Goal: Information Seeking & Learning: Learn about a topic

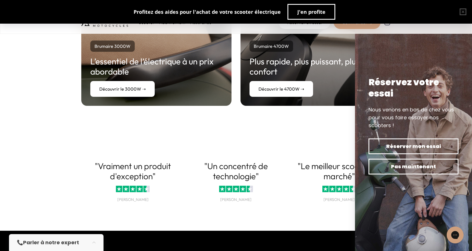
scroll to position [1126, 0]
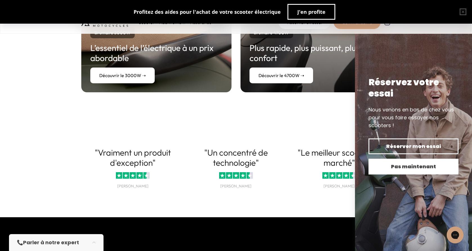
click at [383, 163] on span "Pas maintenant" at bounding box center [413, 167] width 70 height 8
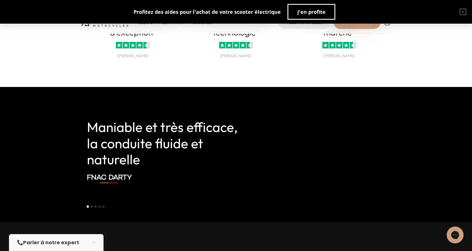
scroll to position [1266, 0]
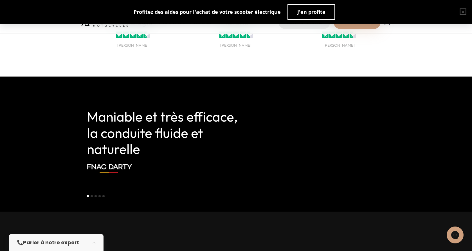
click at [92, 193] on li "Select a slide to show" at bounding box center [92, 195] width 4 height 5
click at [92, 195] on button "Go to slide 2" at bounding box center [92, 196] width 2 height 2
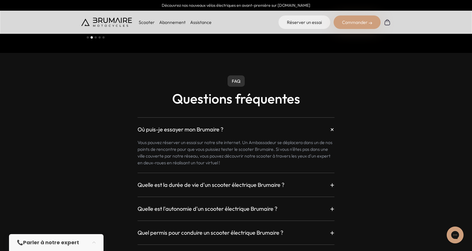
scroll to position [1435, 0]
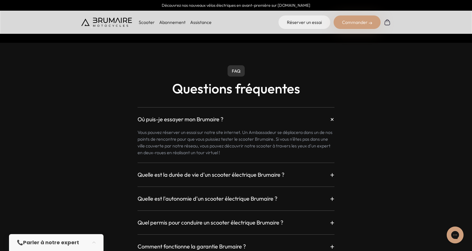
click at [231, 171] on h3 "Quelle est la durée de vie d'un scooter électrique Brumaire ?" at bounding box center [211, 175] width 147 height 8
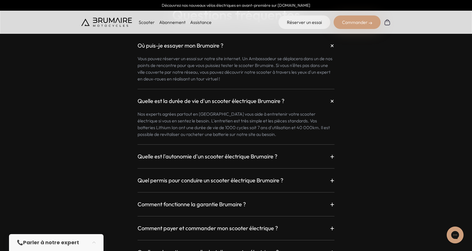
scroll to position [1520, 0]
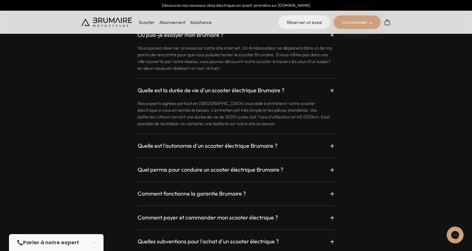
click at [229, 142] on h3 "Quelle est l'autonomie d'un scooter électrique Brumaire ?" at bounding box center [208, 146] width 140 height 8
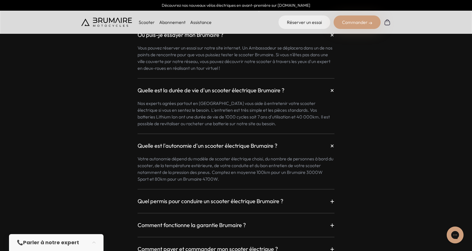
scroll to position [1548, 0]
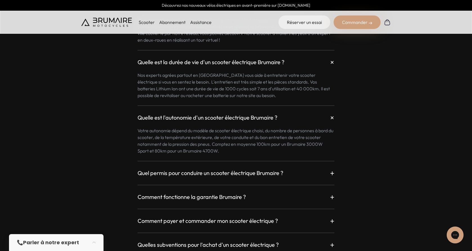
click at [231, 169] on h3 "Quel permis pour conduire un scooter électrique Brumaire ?" at bounding box center [211, 173] width 146 height 8
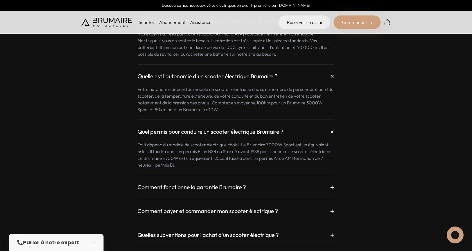
scroll to position [1604, 0]
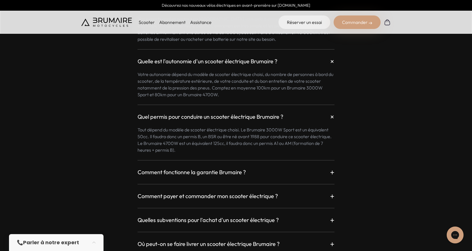
click at [200, 192] on h3 "Comment payer et commander mon scooter électrique ?" at bounding box center [208, 196] width 140 height 8
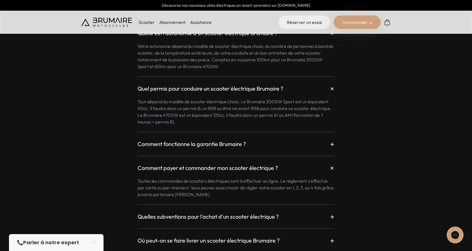
scroll to position [1660, 0]
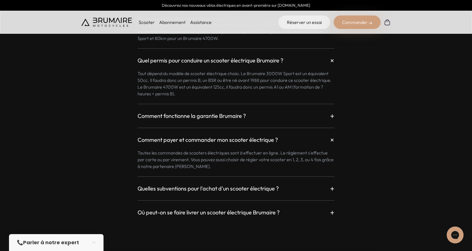
click at [215, 185] on h3 "Quelles subventions pour l'achat d'un scooter électrique ?" at bounding box center [208, 189] width 141 height 8
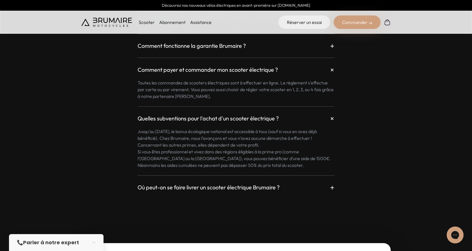
scroll to position [1745, 0]
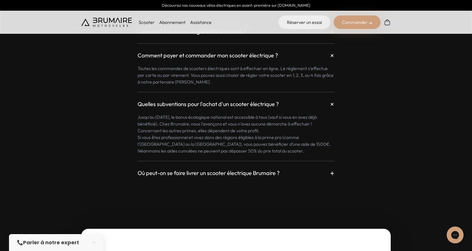
click at [228, 169] on h3 "Où peut-on se faire livrer un scooter électrique Brumaire ?" at bounding box center [209, 173] width 142 height 8
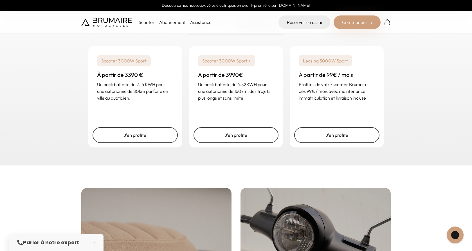
scroll to position [872, 0]
